Goal: Transaction & Acquisition: Download file/media

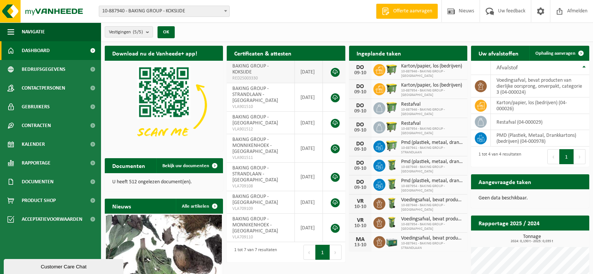
click at [333, 72] on link at bounding box center [335, 72] width 9 height 9
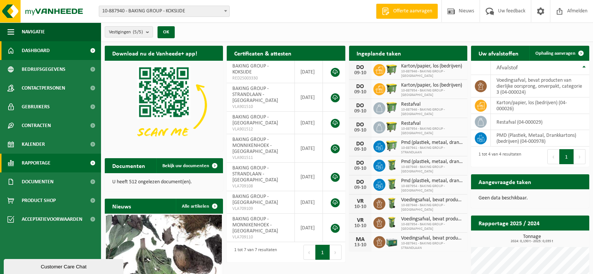
click at [57, 163] on link "Rapportage" at bounding box center [50, 162] width 101 height 19
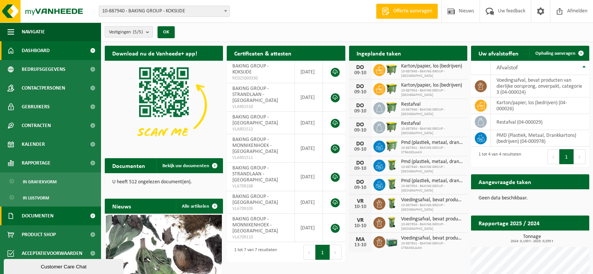
click at [62, 219] on link "Documenten" at bounding box center [50, 215] width 101 height 19
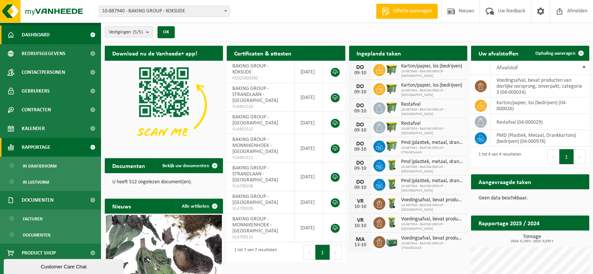
scroll to position [23, 0]
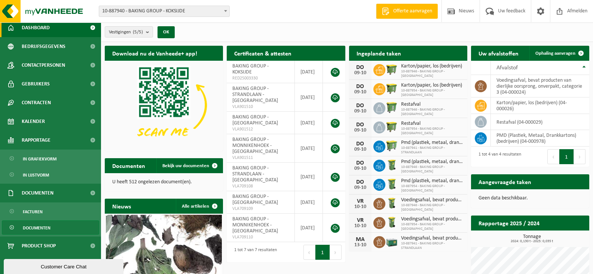
click at [63, 228] on link "Documenten" at bounding box center [50, 227] width 97 height 14
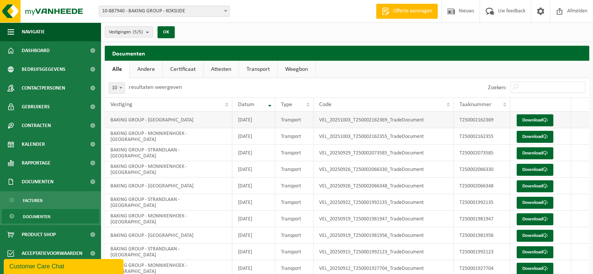
click at [369, 122] on td "VEL_20251003_T250002162369_TradeDocument" at bounding box center [384, 120] width 140 height 16
click at [544, 118] on span at bounding box center [545, 120] width 5 height 5
click at [535, 135] on link "Download" at bounding box center [535, 137] width 37 height 12
click at [537, 171] on link "Download" at bounding box center [535, 170] width 37 height 12
